Goal: Communication & Community: Ask a question

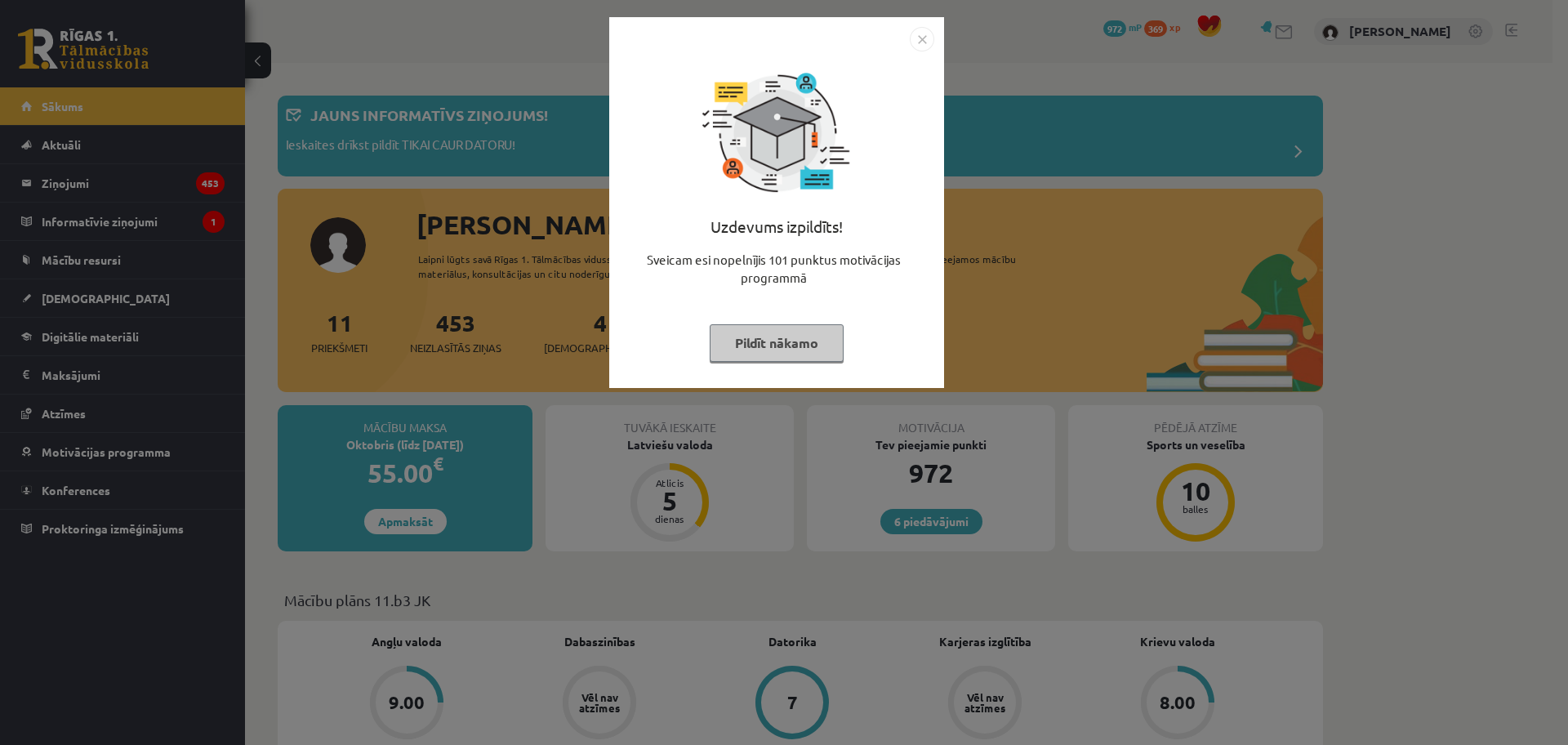
click at [755, 334] on button "Pildīt nākamo" at bounding box center [777, 343] width 134 height 37
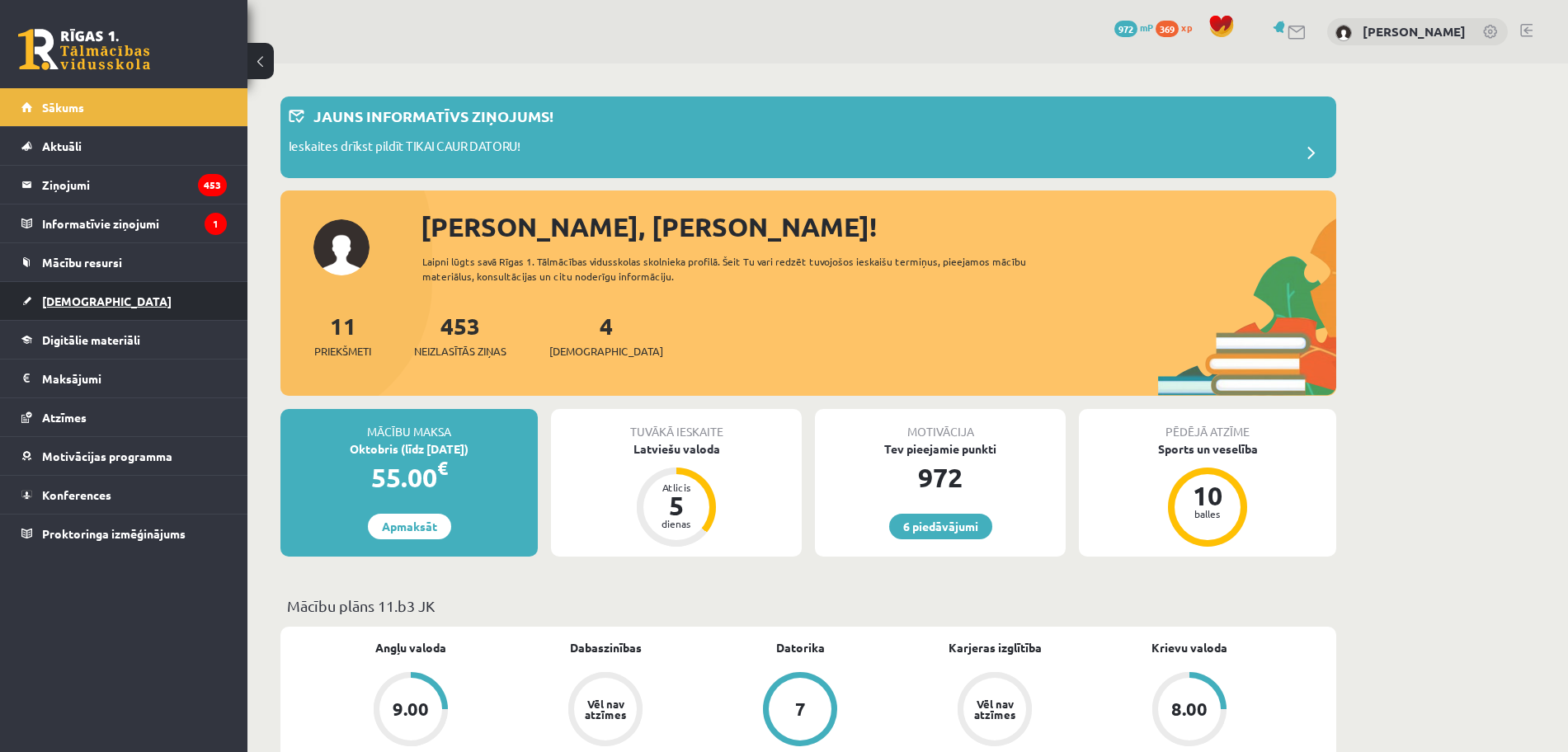
click at [81, 290] on link "[DEMOGRAPHIC_DATA]" at bounding box center [124, 301] width 205 height 38
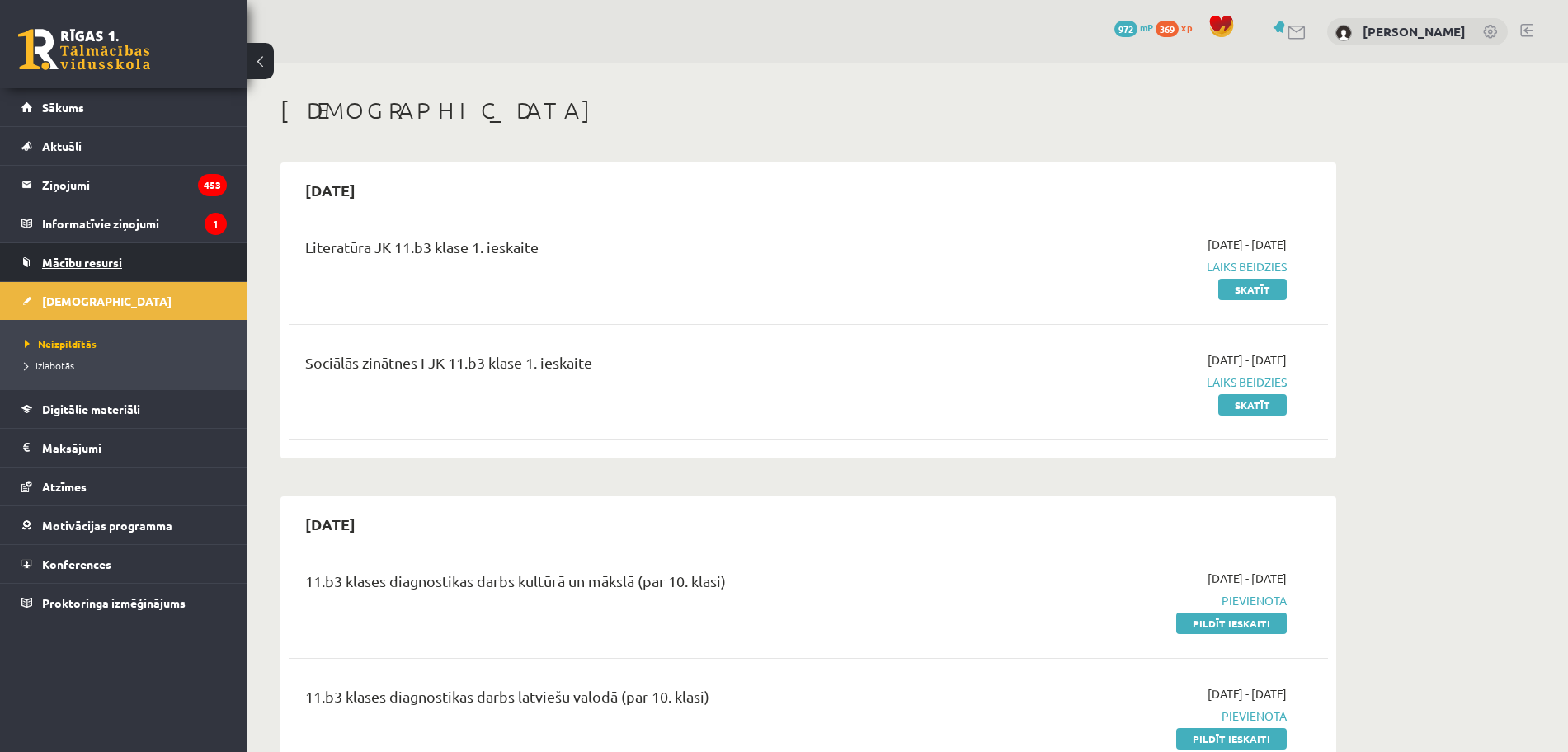
click at [56, 252] on link "Mācību resursi" at bounding box center [124, 262] width 205 height 38
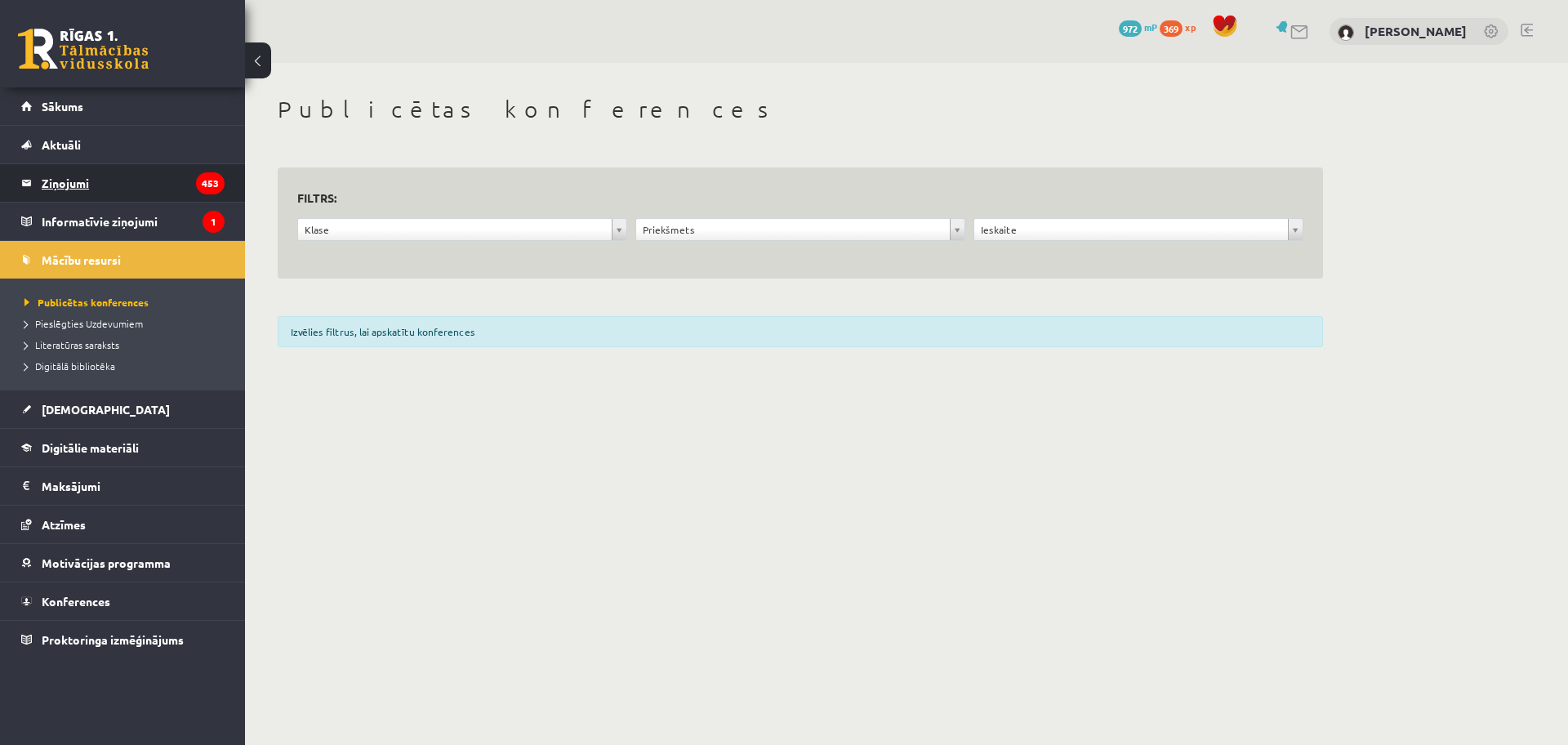
click at [58, 197] on legend "Ziņojumi 453" at bounding box center [133, 183] width 183 height 37
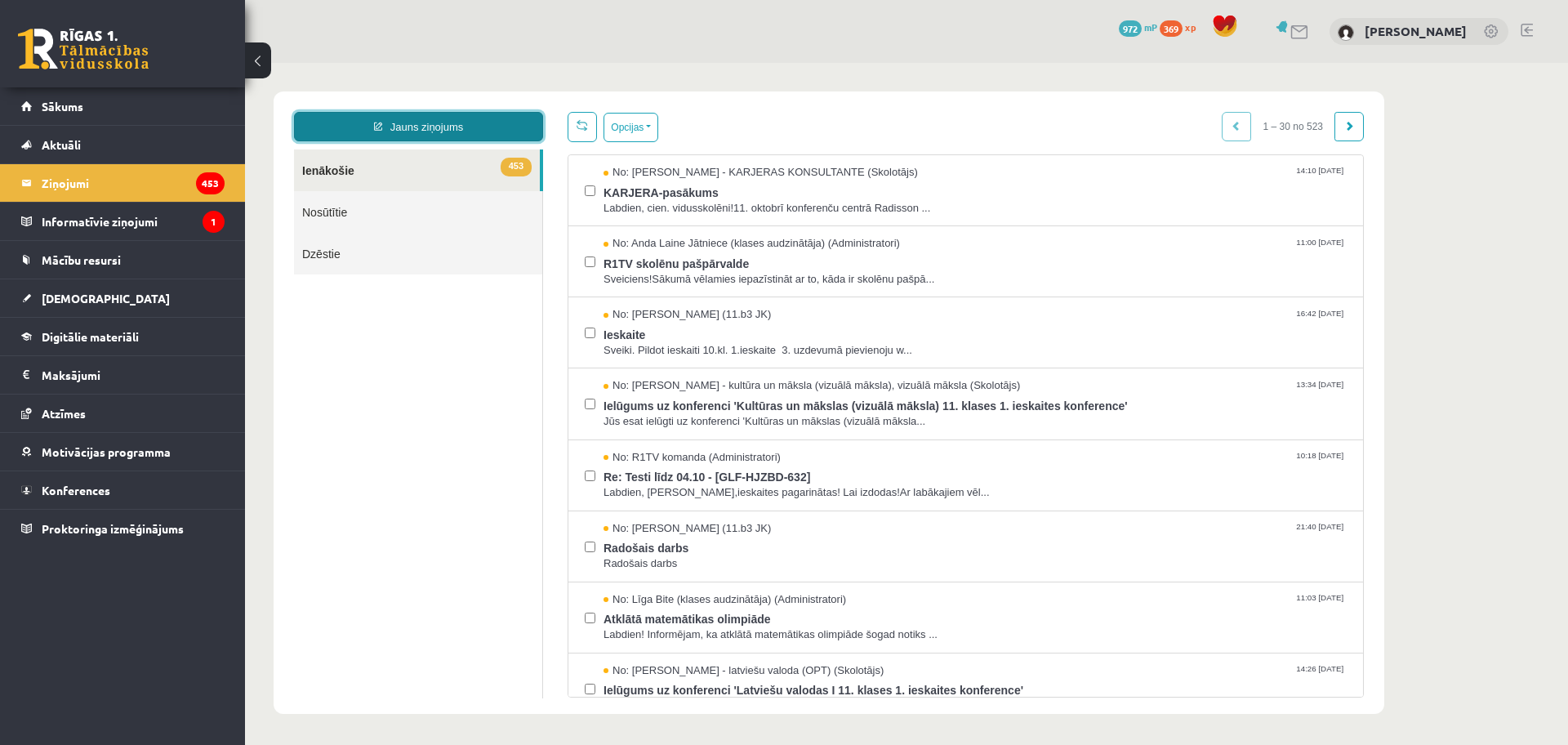
click at [402, 119] on link "Jauns ziņojums" at bounding box center [418, 127] width 249 height 30
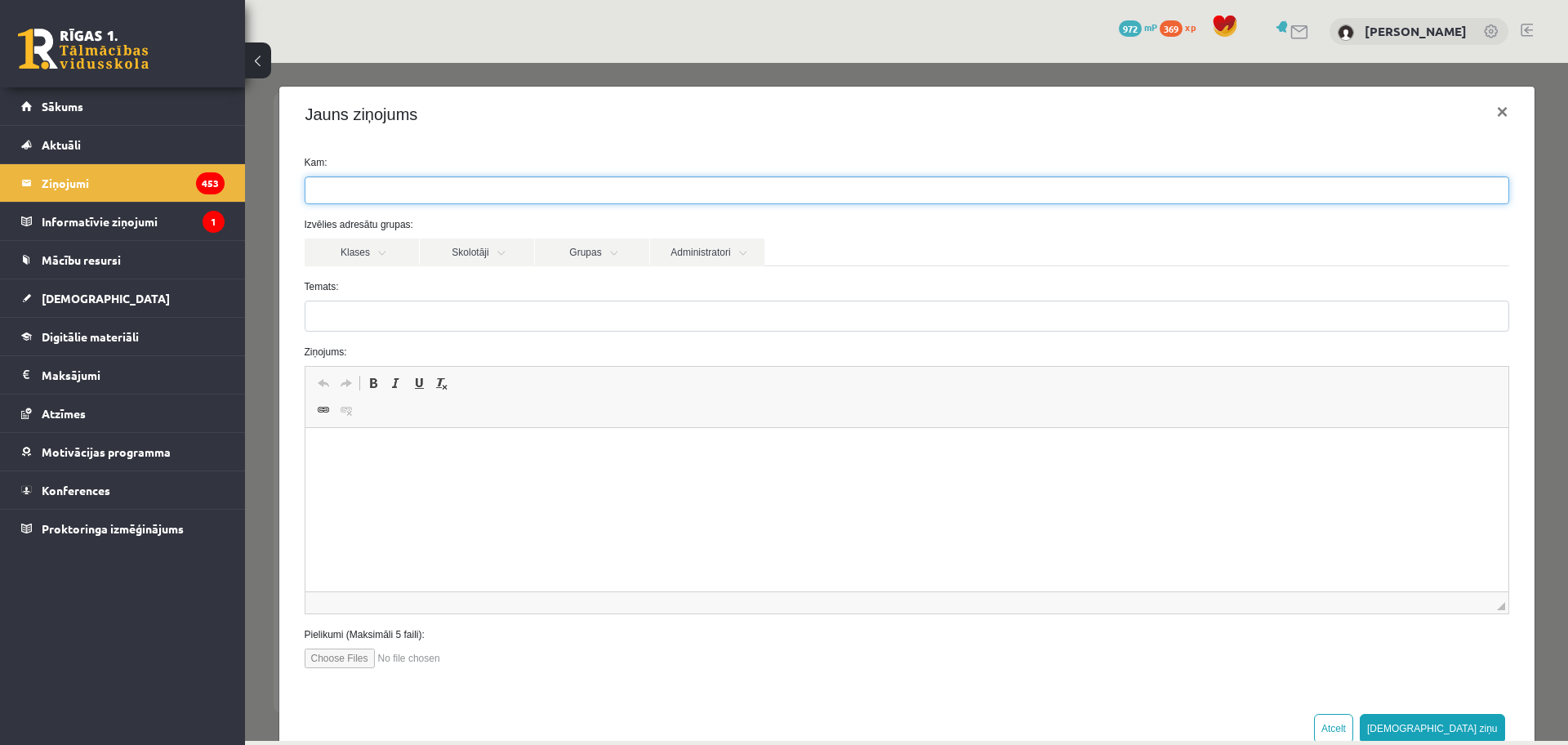
click at [444, 191] on ul at bounding box center [907, 190] width 1203 height 26
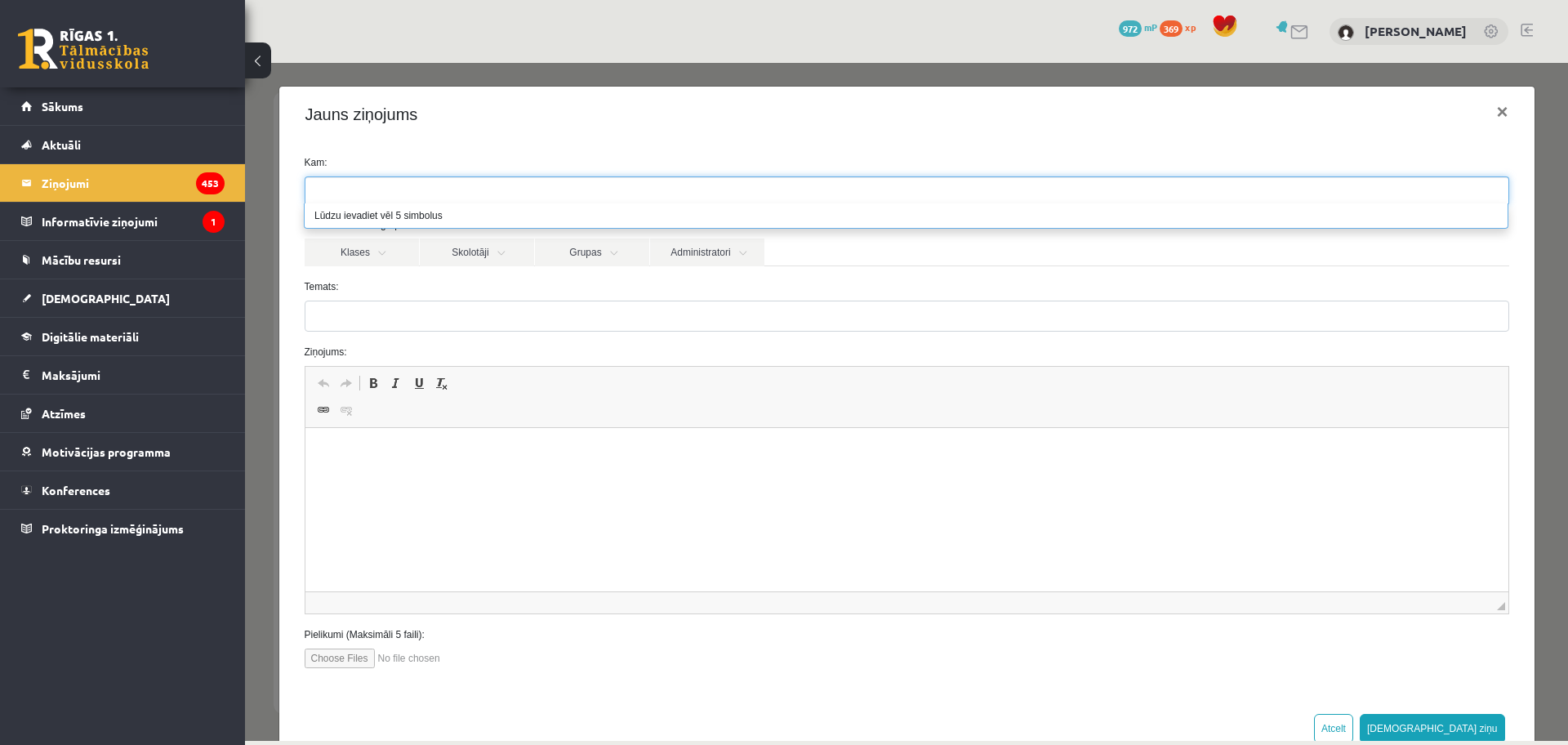
click at [371, 189] on ul at bounding box center [907, 190] width 1203 height 26
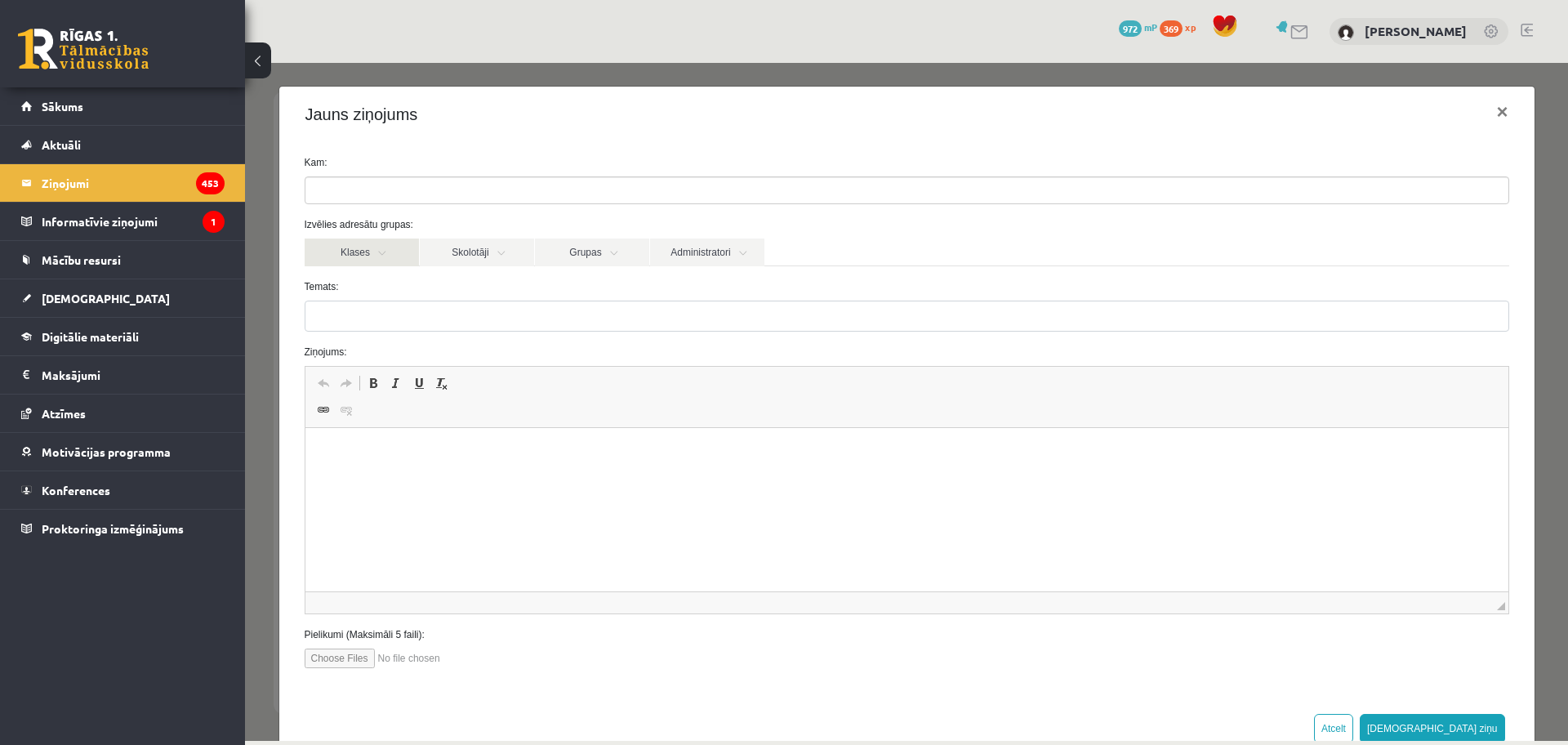
click at [377, 242] on link "Klases" at bounding box center [361, 252] width 115 height 28
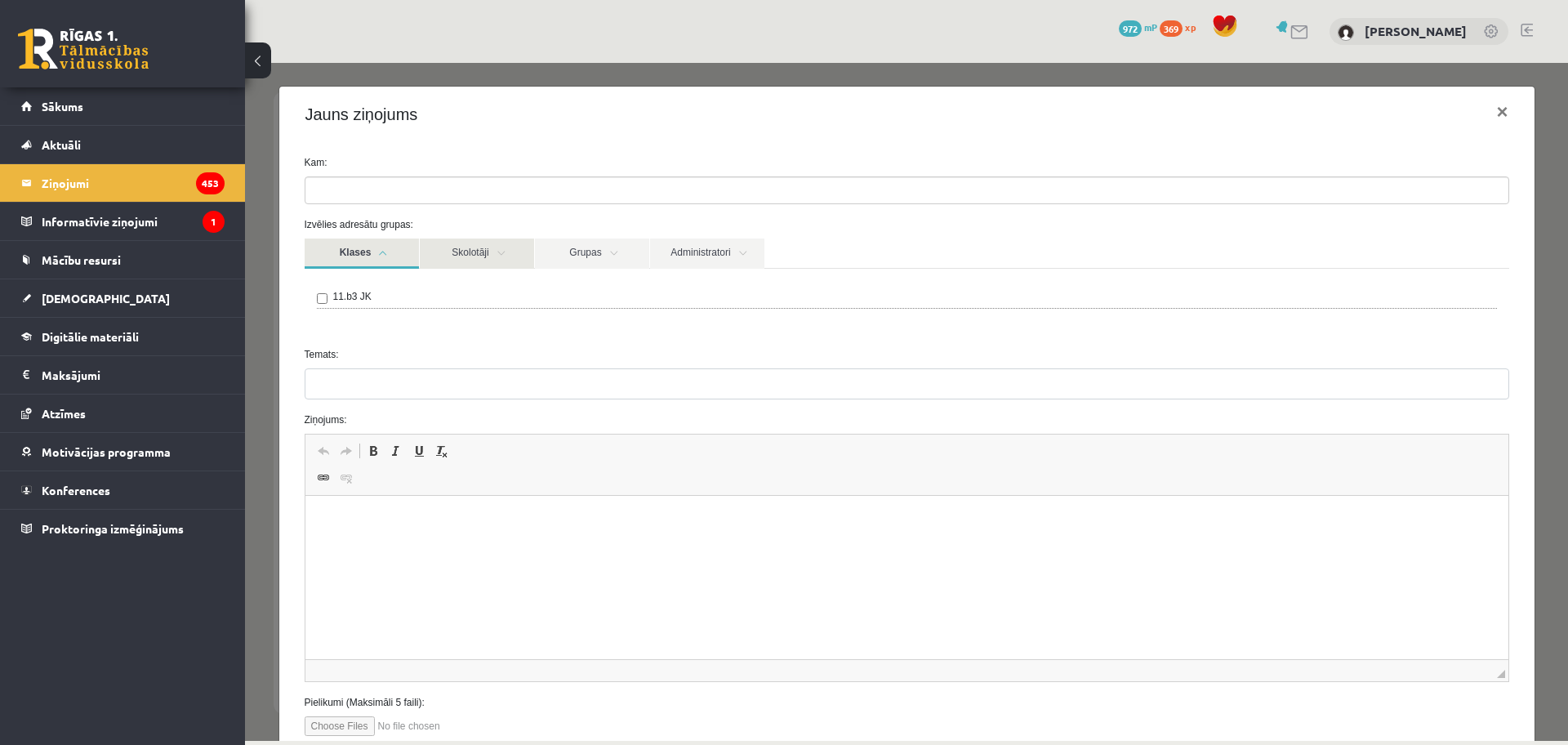
click at [433, 257] on link "Skolotāji" at bounding box center [477, 253] width 115 height 30
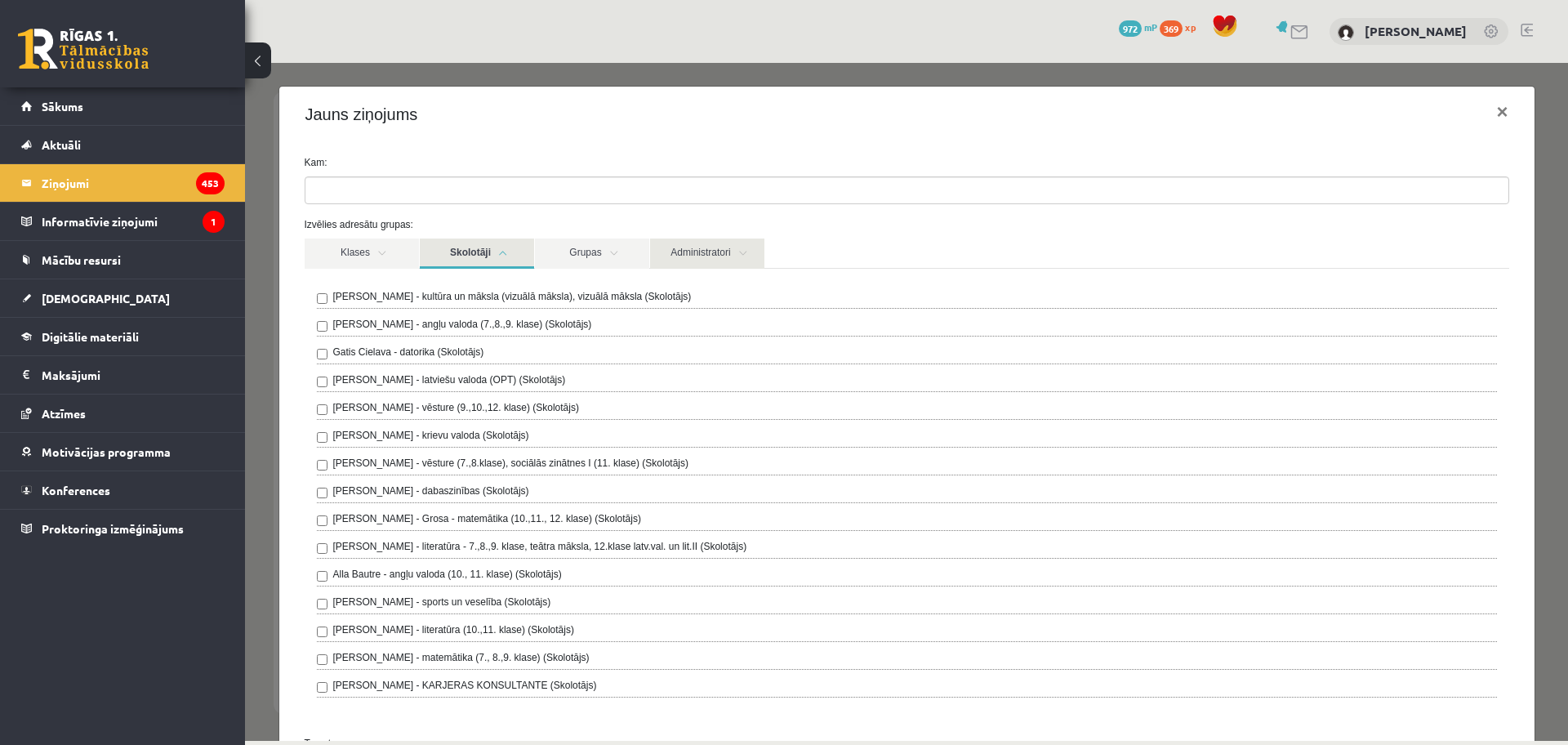
click at [756, 244] on link "Administratori" at bounding box center [707, 253] width 115 height 30
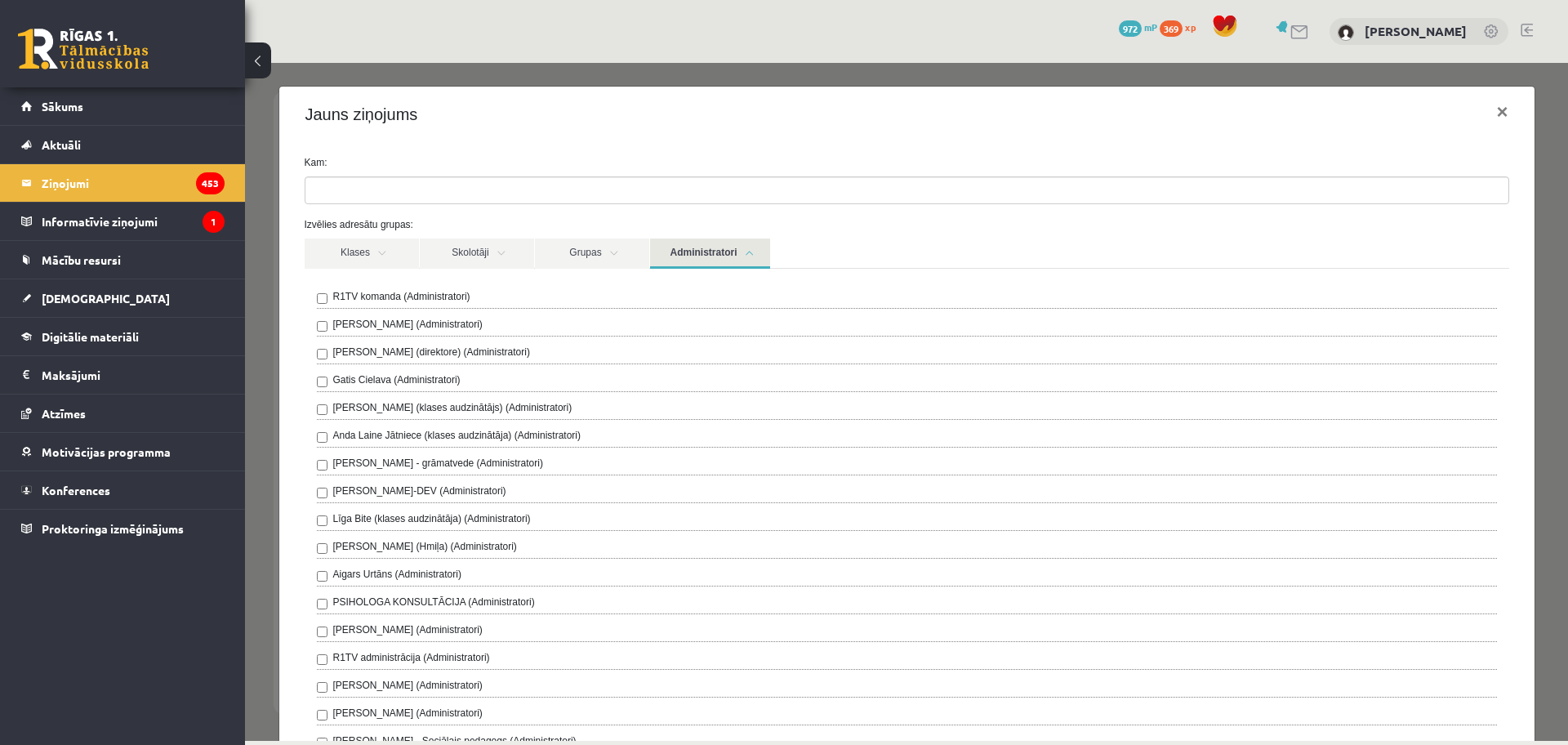
click at [480, 299] on div "R1TV komanda (Administratori)" at bounding box center [907, 298] width 1180 height 20
click at [307, 289] on div "R1TV komanda (Administratori) [PERSON_NAME] (Administratori) [PERSON_NAME] (dir…" at bounding box center [907, 536] width 1205 height 537
click at [380, 142] on div "**********" at bounding box center [907, 688] width 1255 height 1091
click at [689, 256] on link "Administratori" at bounding box center [710, 253] width 120 height 30
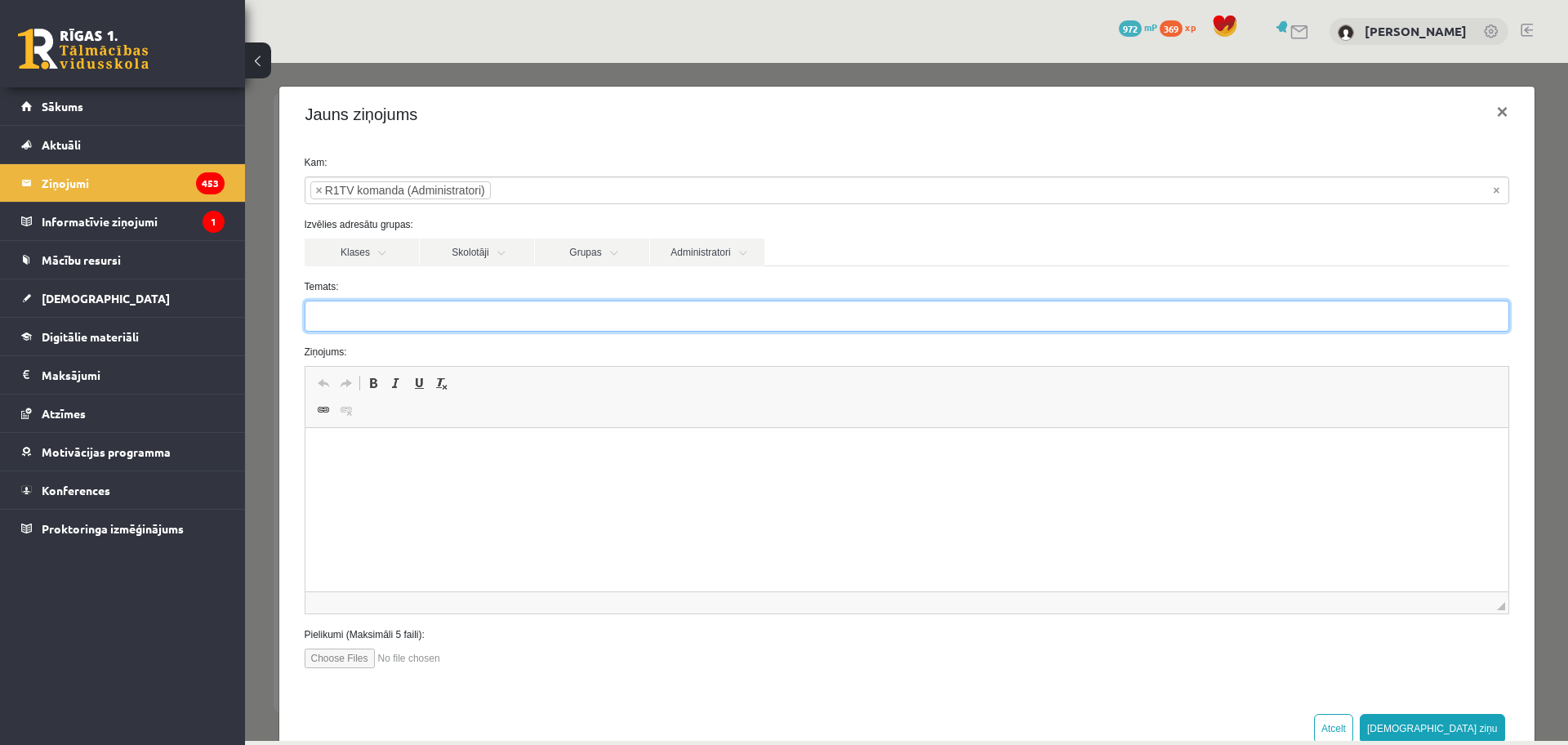
click at [432, 316] on input "Temats:" at bounding box center [907, 316] width 1205 height 31
type input "*"
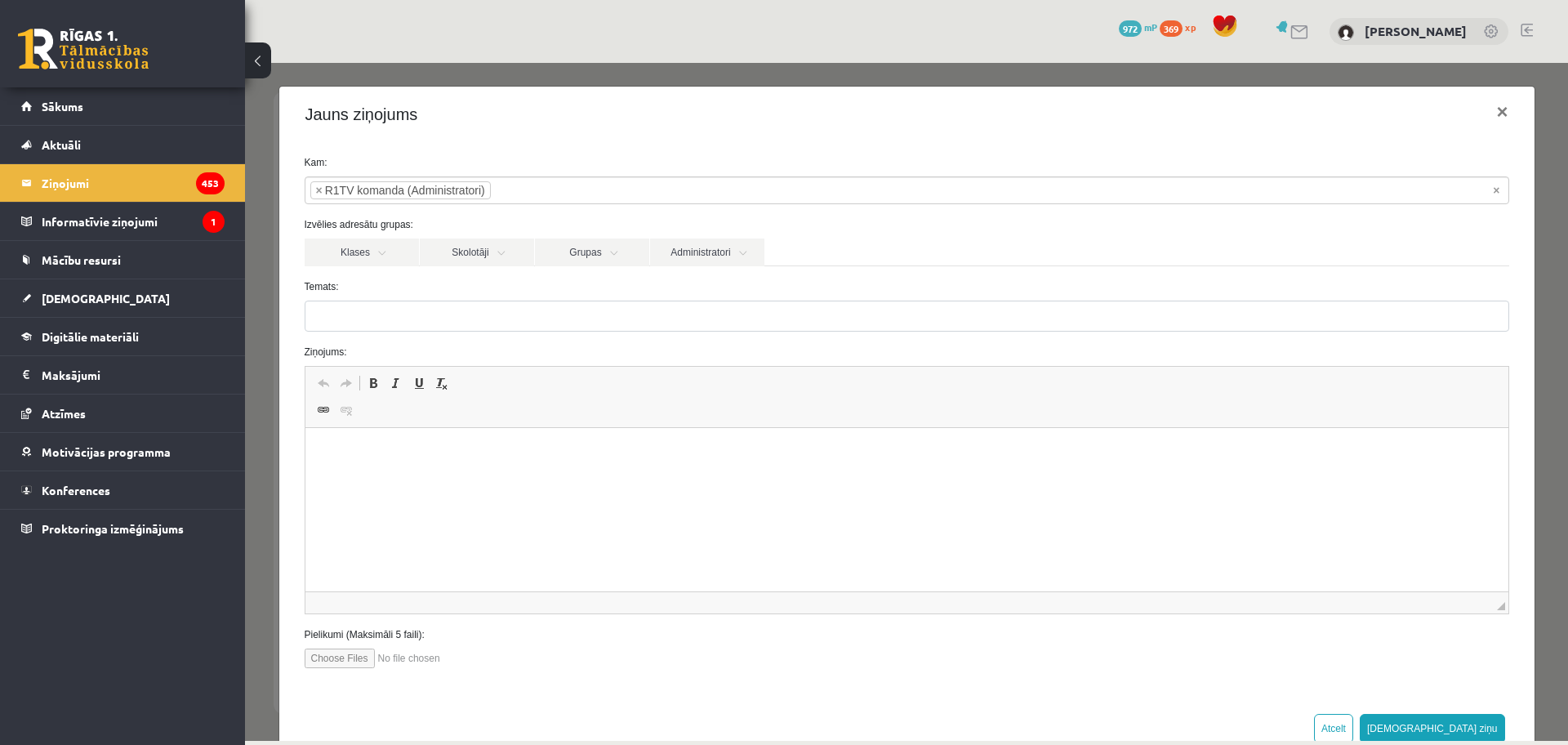
click at [402, 464] on html at bounding box center [906, 452] width 1203 height 49
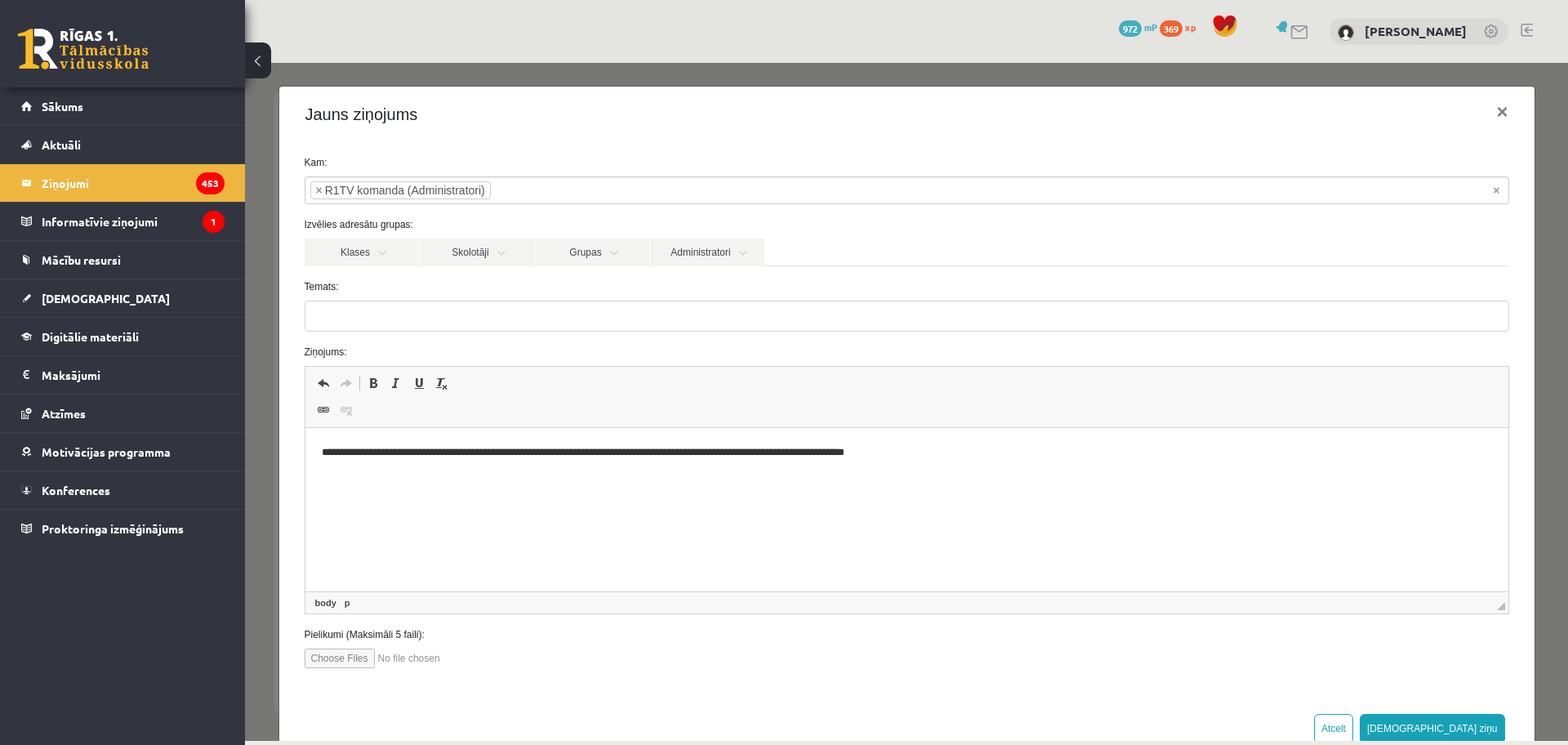
click at [1057, 440] on html "**********" at bounding box center [906, 452] width 1203 height 49
click at [967, 387] on span "Отменить Комбинация клавиш Ctrl+Z Повторить Комбинация клавиш Ctrl+Y Полужирный…" at bounding box center [907, 385] width 1190 height 27
click at [758, 316] on input "Temats:" at bounding box center [907, 316] width 1205 height 31
type input "*"
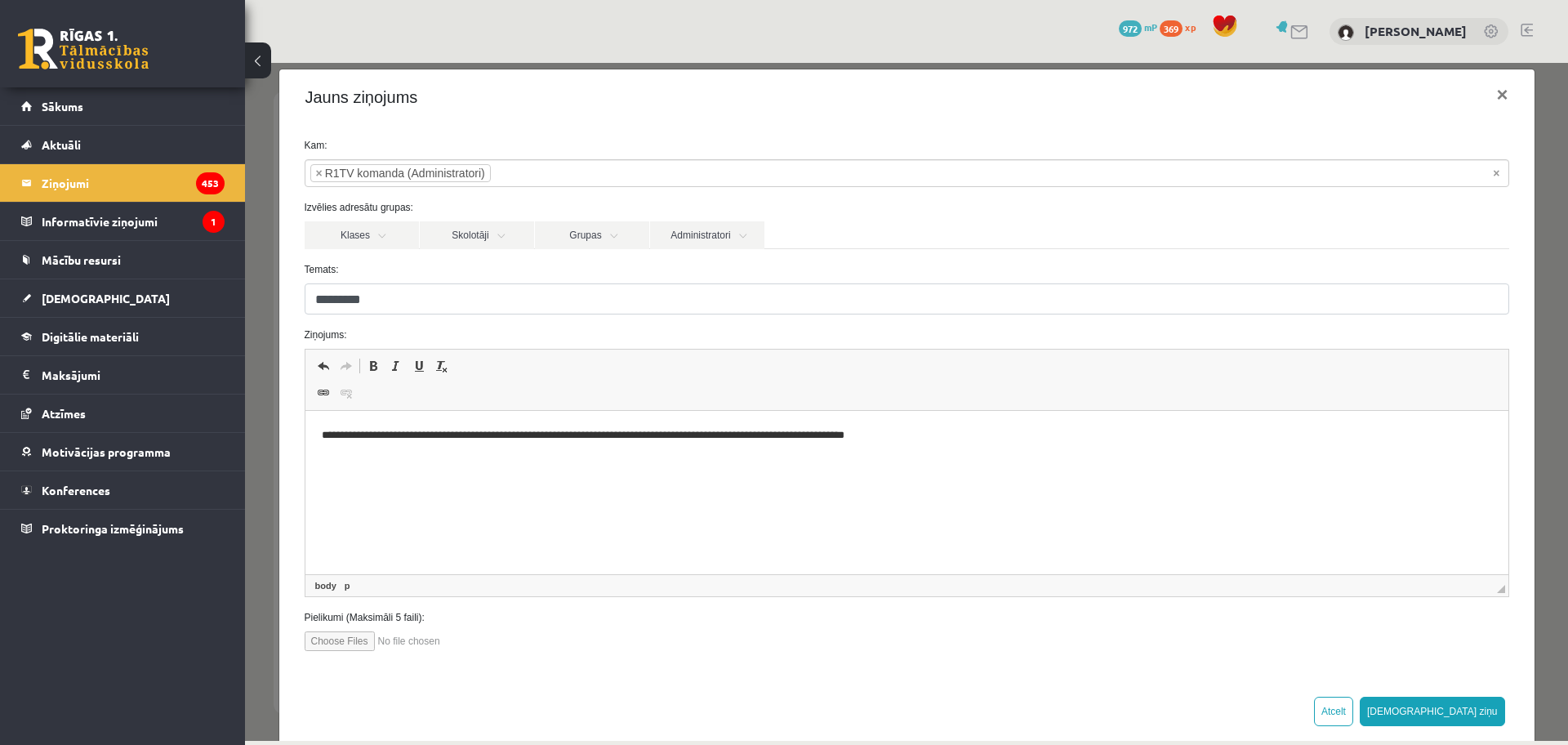
scroll to position [45, 0]
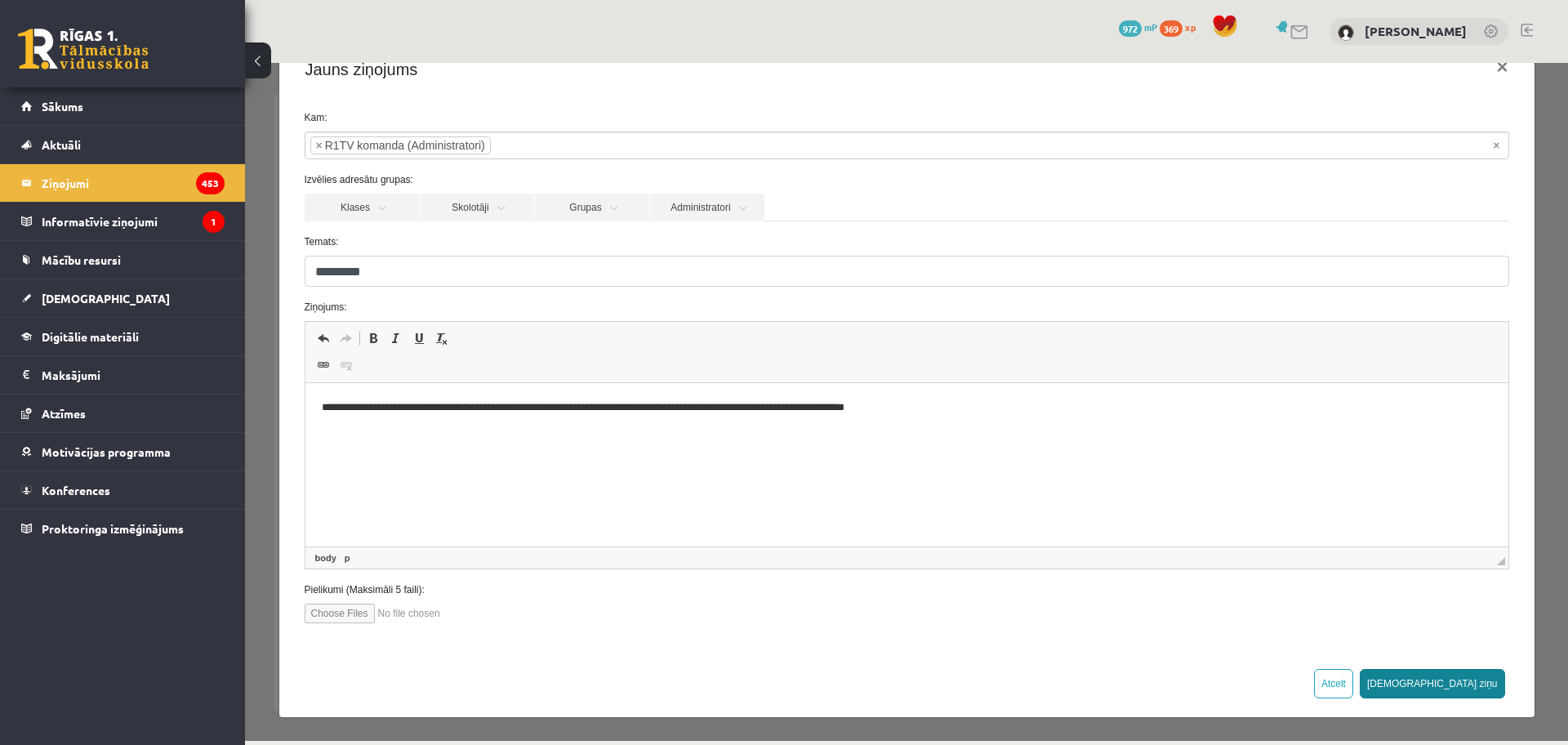
type input "*********"
click at [1458, 680] on button "[DEMOGRAPHIC_DATA] ziņu" at bounding box center [1433, 684] width 145 height 30
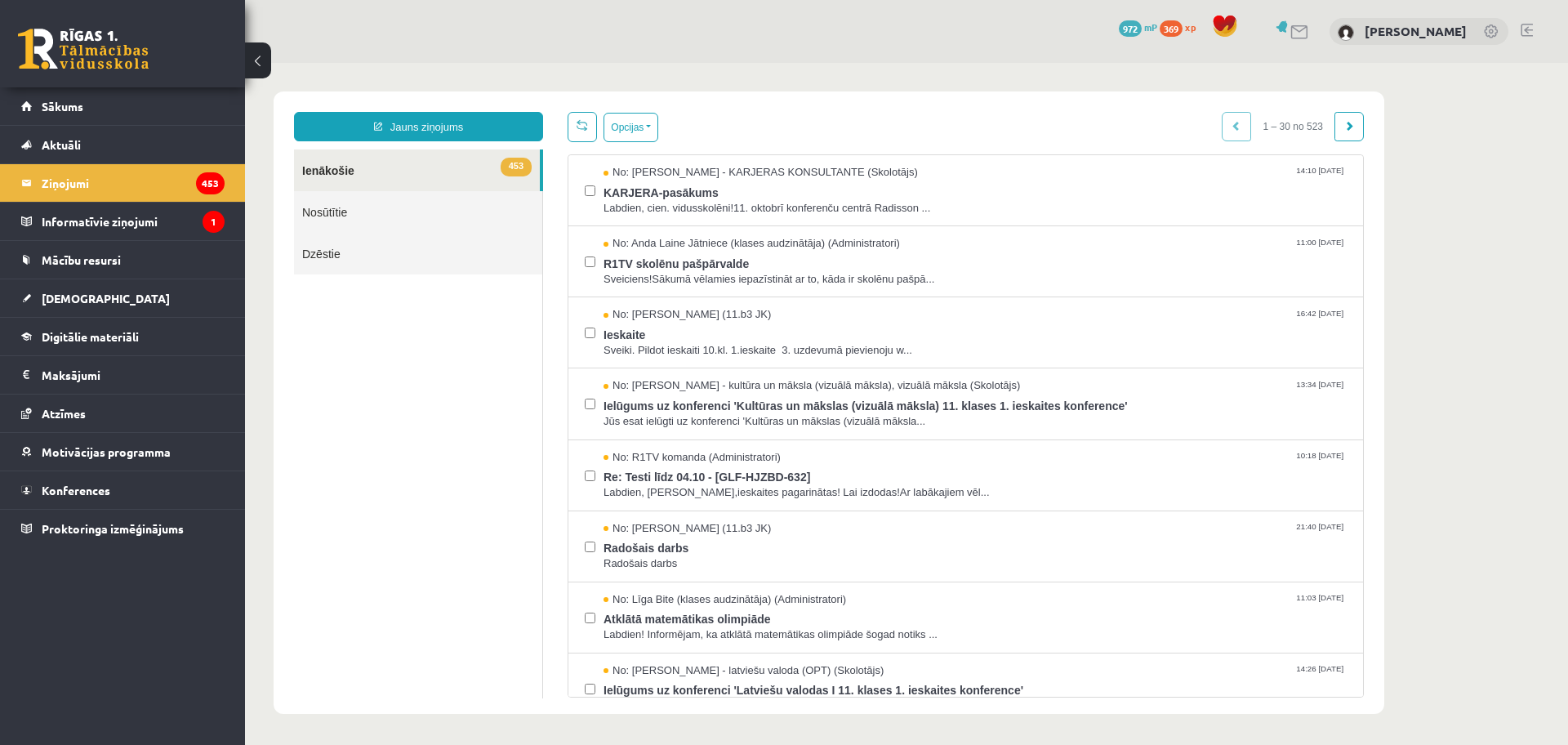
scroll to position [0, 0]
